Goal: Navigation & Orientation: Find specific page/section

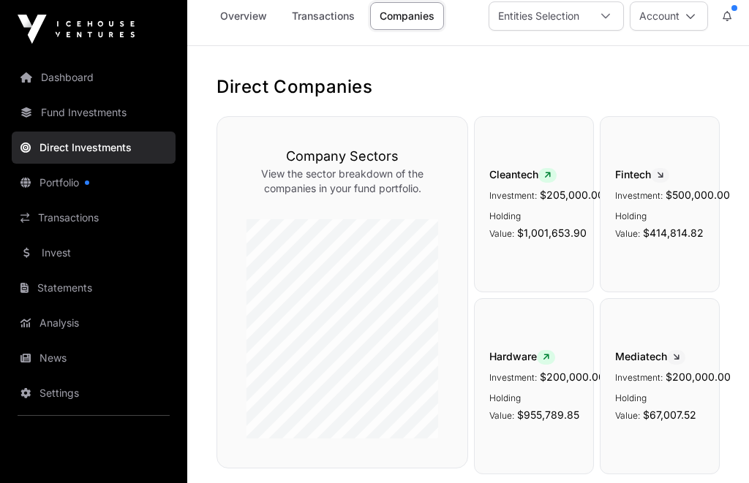
scroll to position [17, 0]
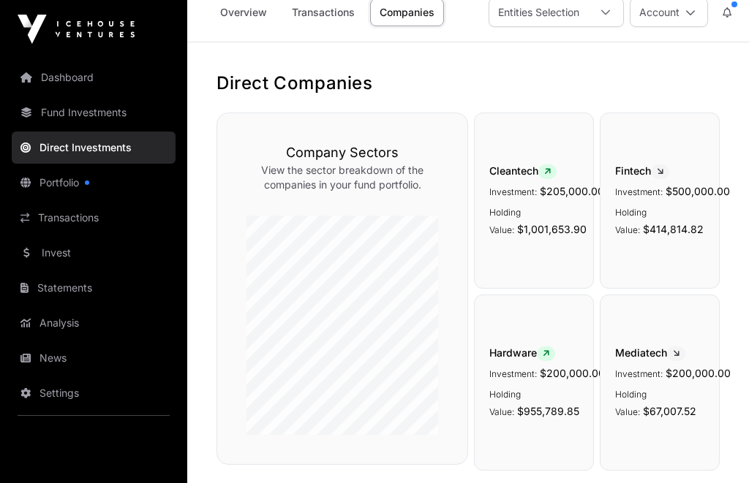
click at [46, 357] on link "News" at bounding box center [94, 358] width 164 height 32
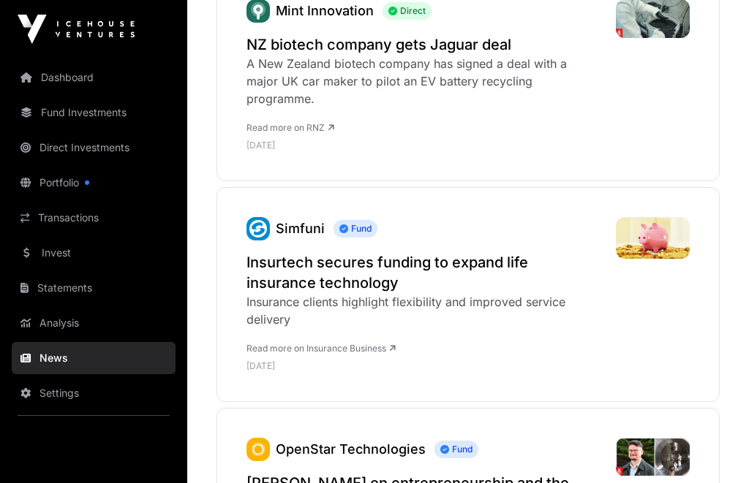
scroll to position [2754, 0]
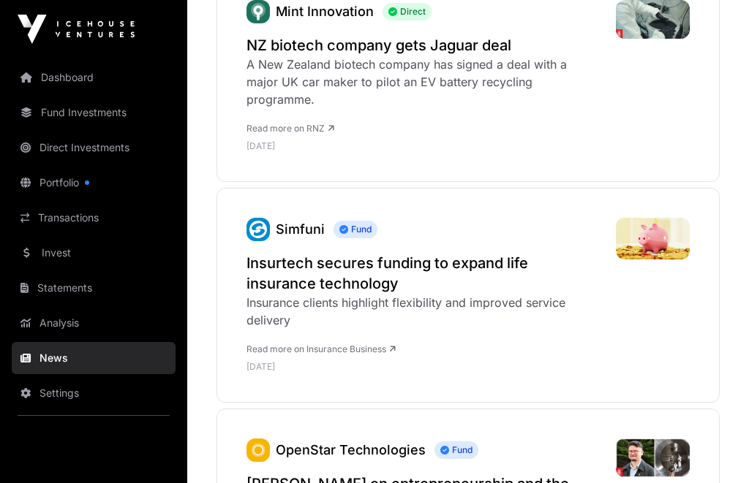
click at [56, 183] on link "Portfolio" at bounding box center [94, 183] width 164 height 32
click at [67, 181] on link "Portfolio" at bounding box center [94, 183] width 164 height 32
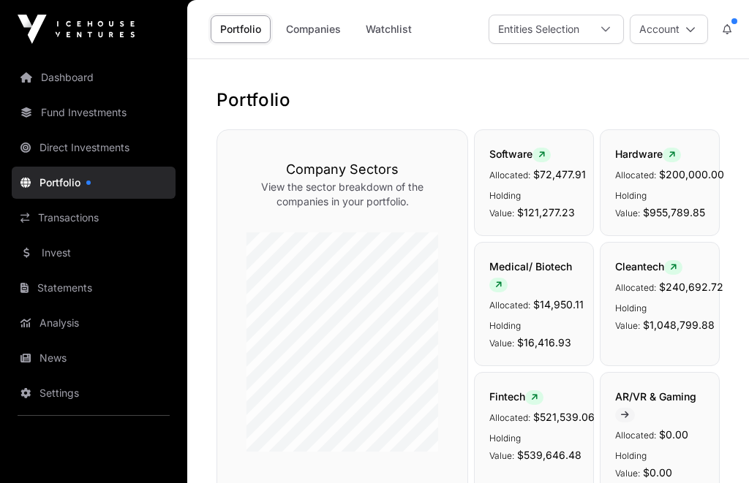
click at [45, 85] on link "Dashboard" at bounding box center [94, 77] width 164 height 32
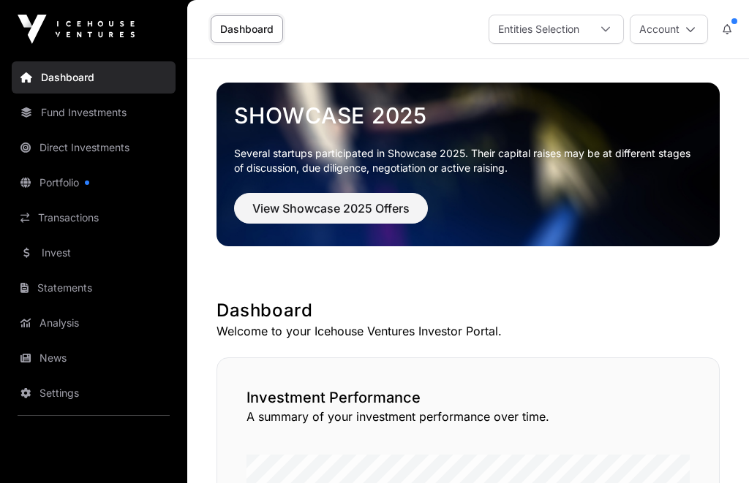
click at [56, 81] on link "Dashboard" at bounding box center [94, 77] width 164 height 32
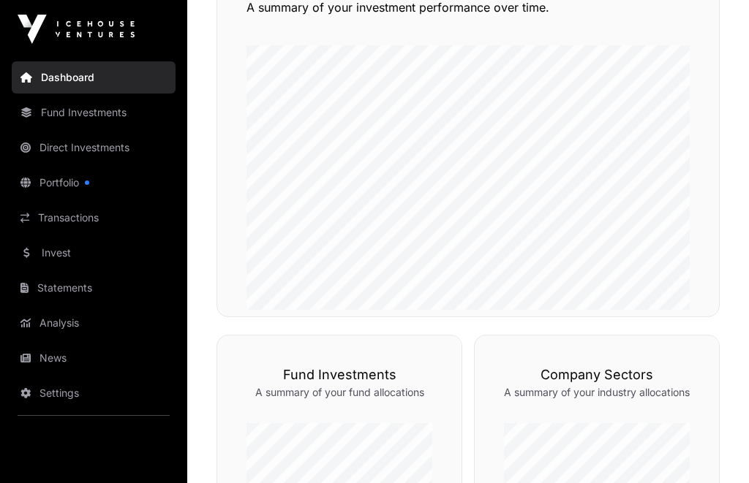
scroll to position [402, 0]
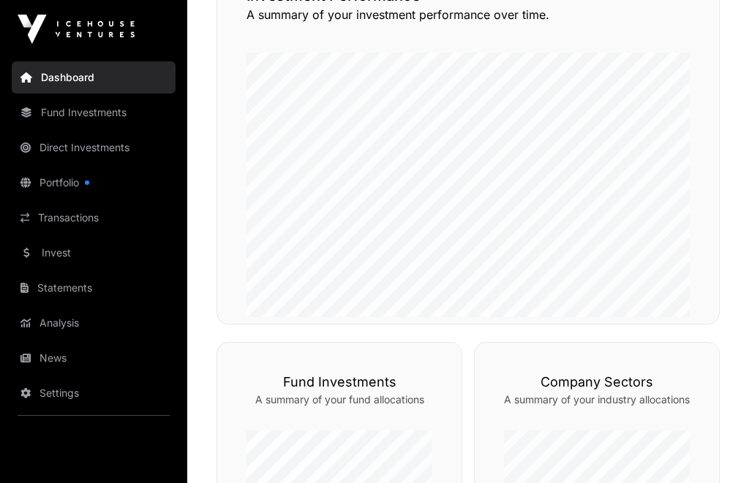
click at [197, 344] on div "Showcase 2025 Several startups participated in Showcase 2025. Their capital rai…" at bounding box center [468, 335] width 562 height 1356
